Goal: Transaction & Acquisition: Purchase product/service

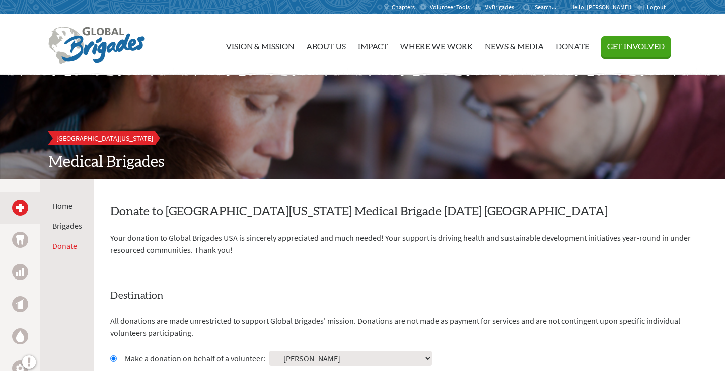
scroll to position [248, 0]
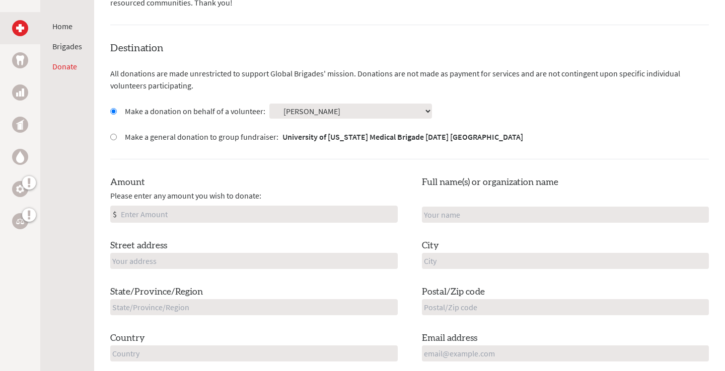
click at [225, 217] on input "Amount" at bounding box center [258, 214] width 278 height 16
type input "500"
type input "[PERSON_NAME]"
type input "[STREET_ADDRESS]"
type input "[GEOGRAPHIC_DATA]"
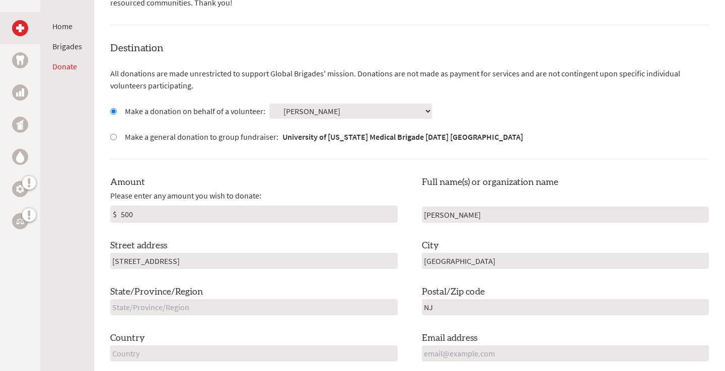
type input "N"
type input "[US_STATE]"
click at [501, 300] on input "text" at bounding box center [565, 307] width 287 height 16
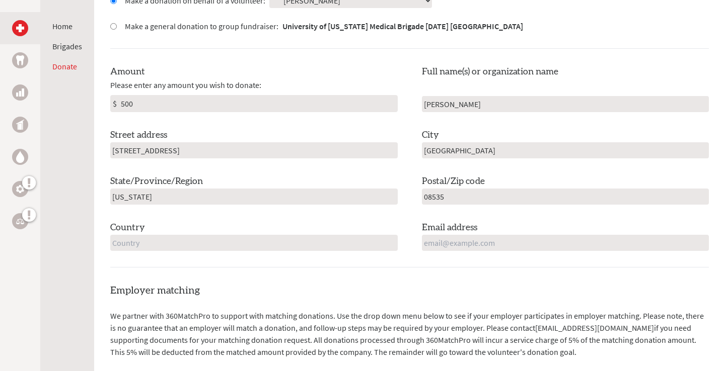
type input "08535"
type input "[EMAIL_ADDRESS][DOMAIN_NAME]"
click at [288, 250] on div "Destination All donations are made unrestricted to support Global Brigades' mis…" at bounding box center [409, 99] width 598 height 337
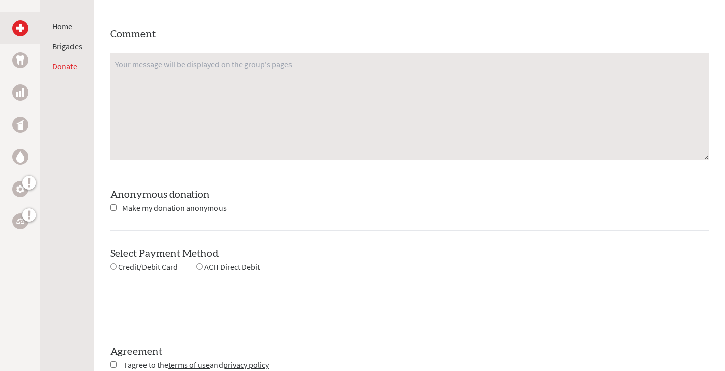
scroll to position [852, 0]
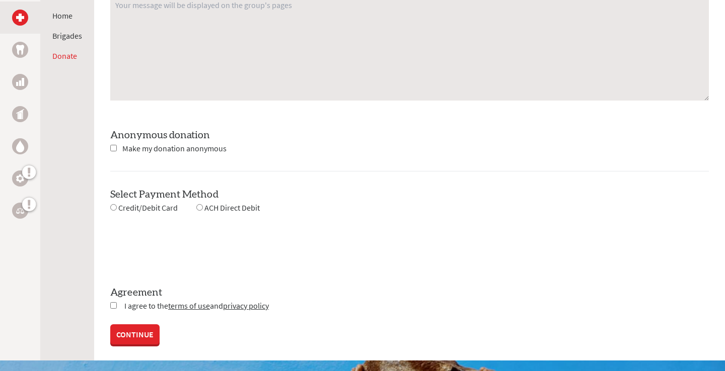
type input "[GEOGRAPHIC_DATA]"
click at [200, 207] on input "radio" at bounding box center [199, 207] width 7 height 7
radio input "true"
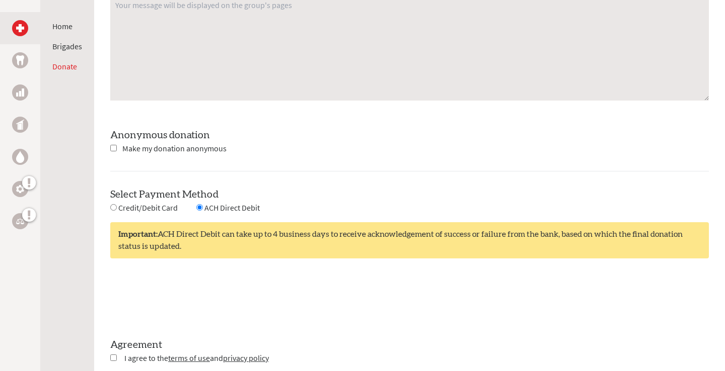
click at [155, 206] on span "Credit/Debit Card" at bounding box center [147, 208] width 59 height 10
click at [113, 206] on input "radio" at bounding box center [113, 207] width 7 height 7
radio input "true"
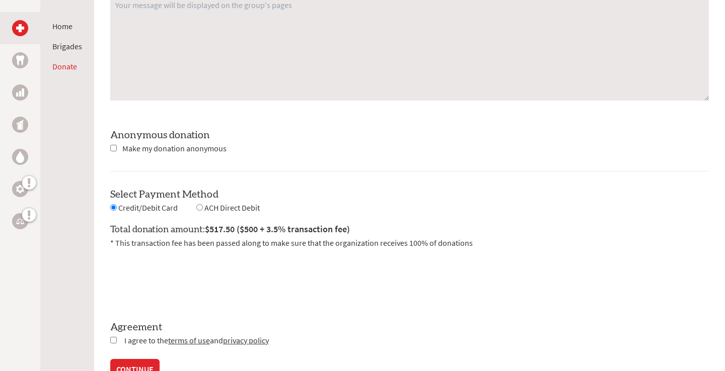
click at [201, 205] on input "radio" at bounding box center [199, 207] width 7 height 7
radio input "true"
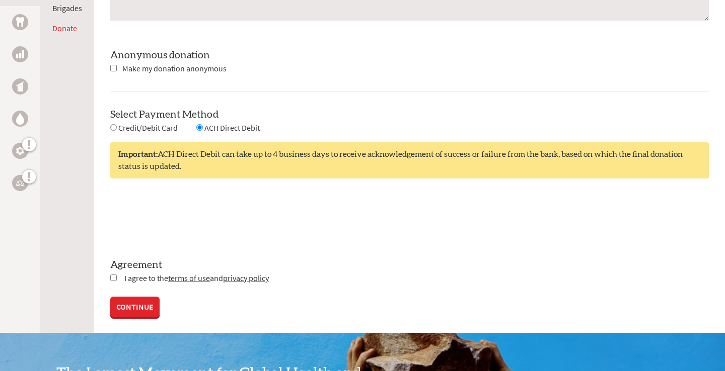
scroll to position [981, 0]
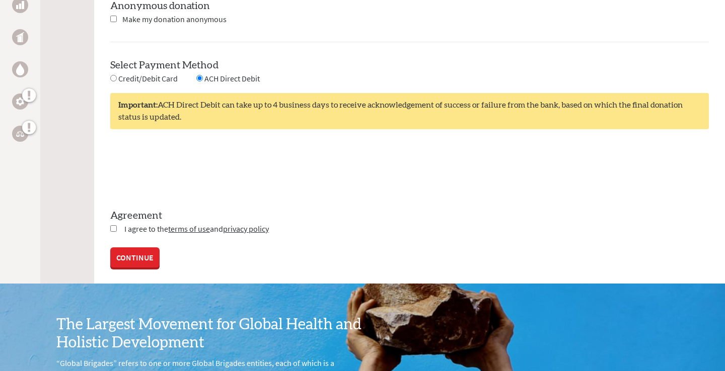
click at [124, 230] on span "I agree to the terms of use and privacy policy" at bounding box center [196, 229] width 144 height 10
click at [112, 227] on input "checkbox" at bounding box center [113, 228] width 7 height 7
checkbox input "true"
click at [129, 256] on link "CONTINUE" at bounding box center [134, 259] width 49 height 20
